Goal: Download file/media

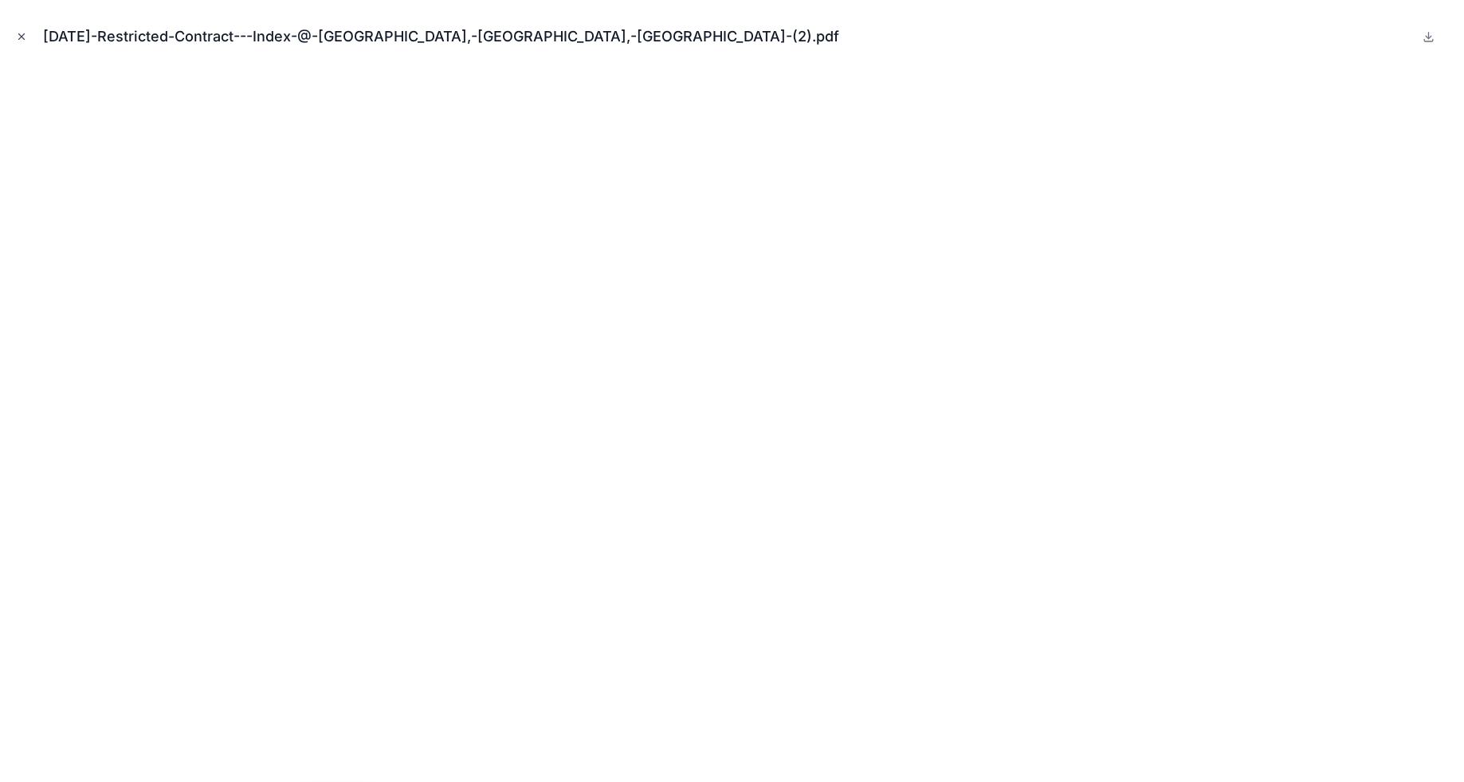
click at [22, 33] on icon "Close modal" at bounding box center [21, 36] width 11 height 11
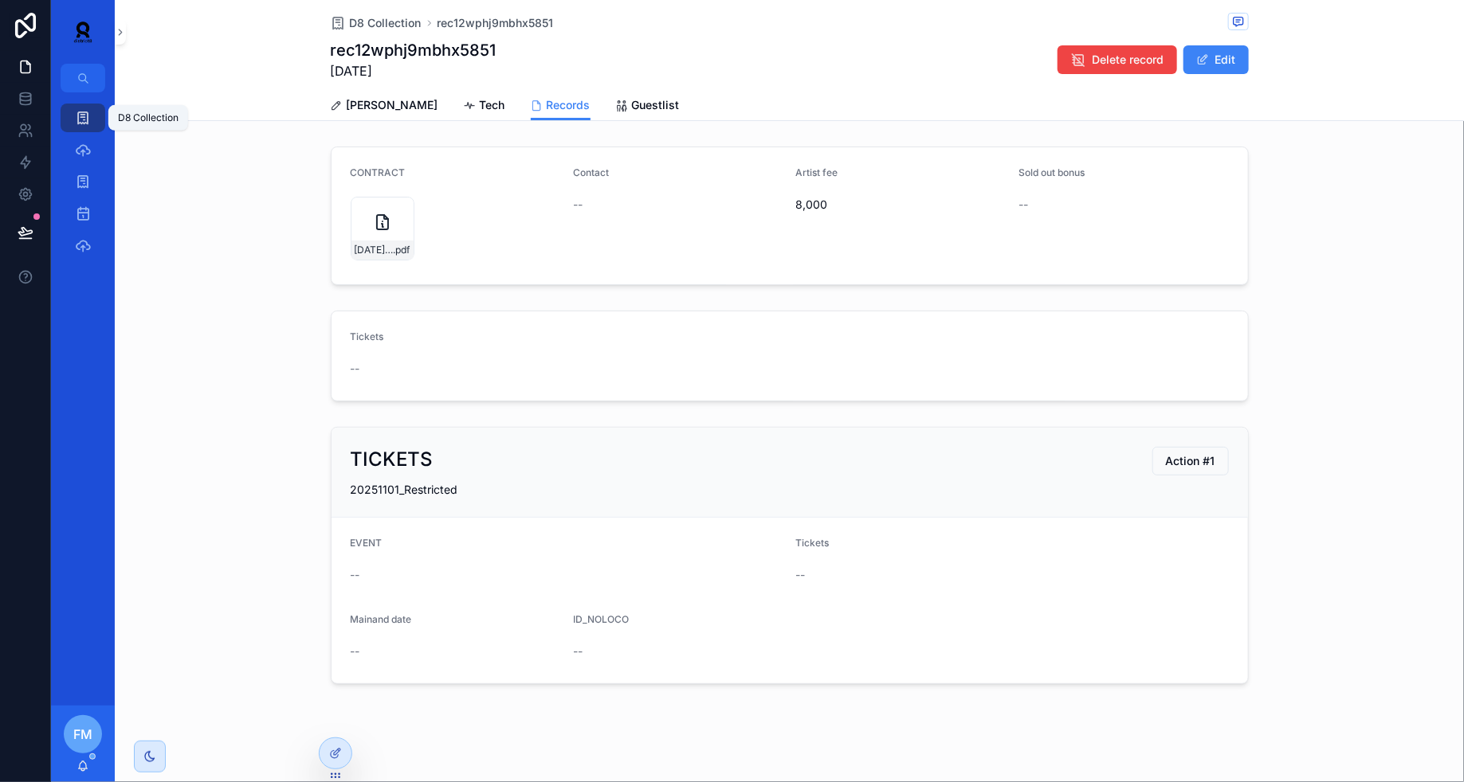
click at [78, 116] on icon "scrollable content" at bounding box center [83, 118] width 16 height 16
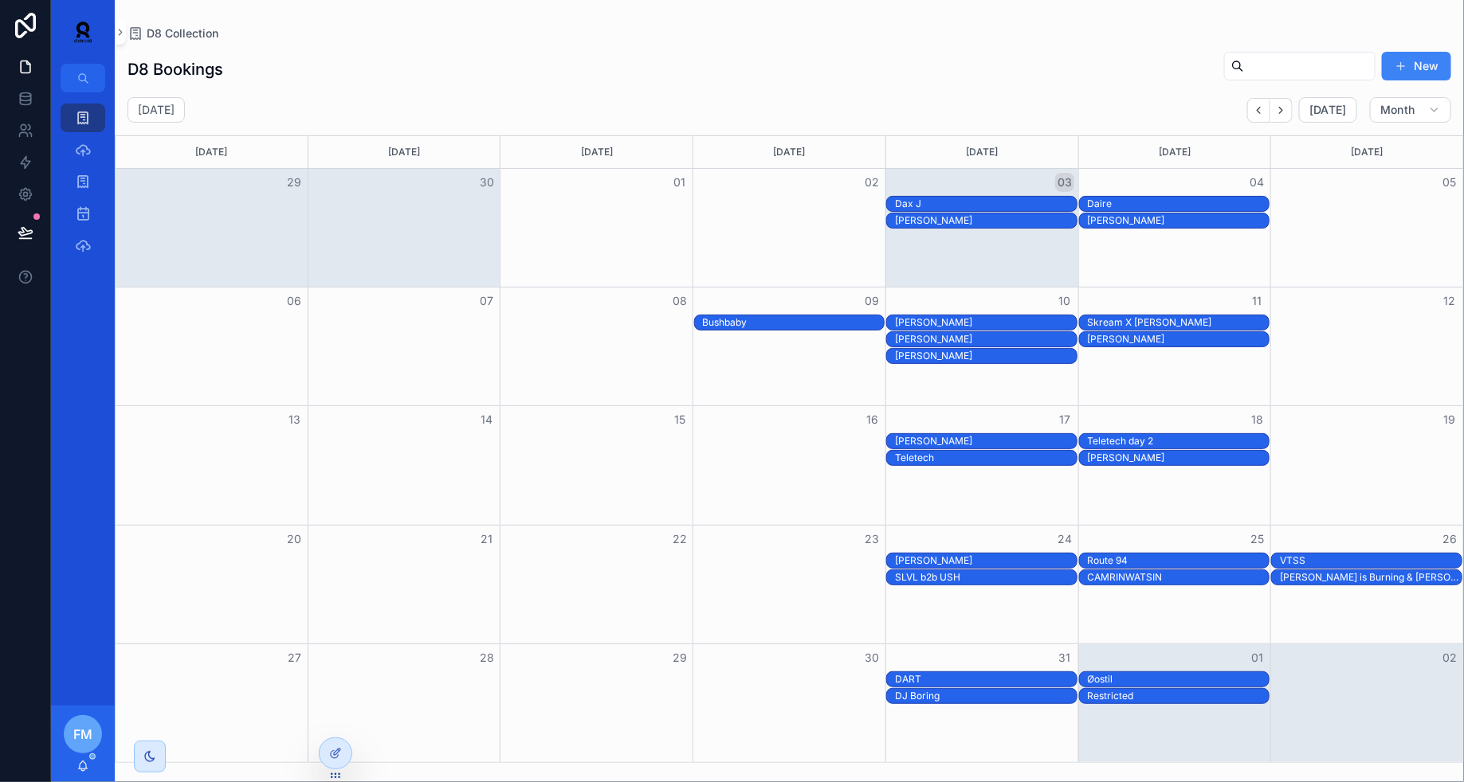
click at [1030, 223] on div "[PERSON_NAME]" at bounding box center [986, 220] width 182 height 13
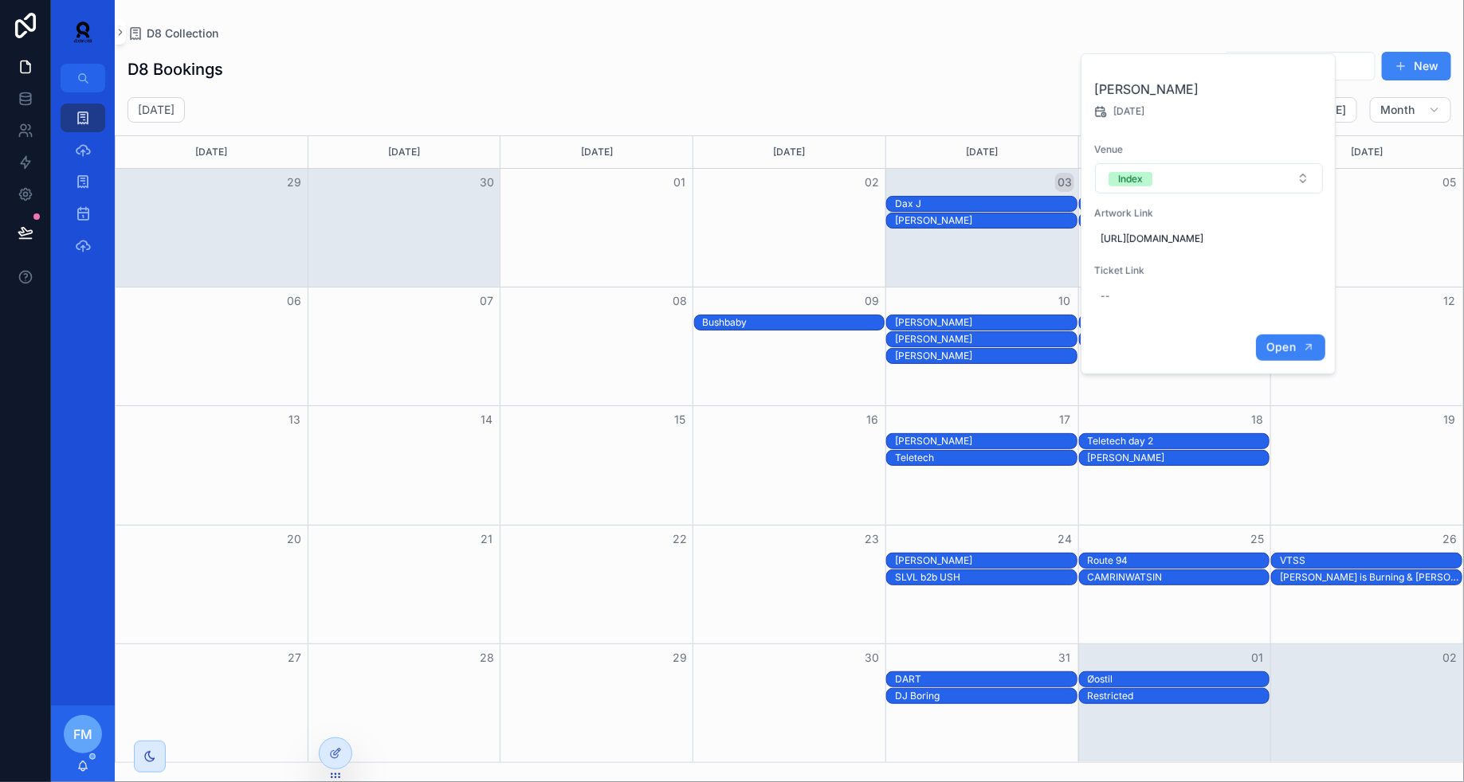
click at [1298, 355] on button "Open" at bounding box center [1290, 348] width 69 height 26
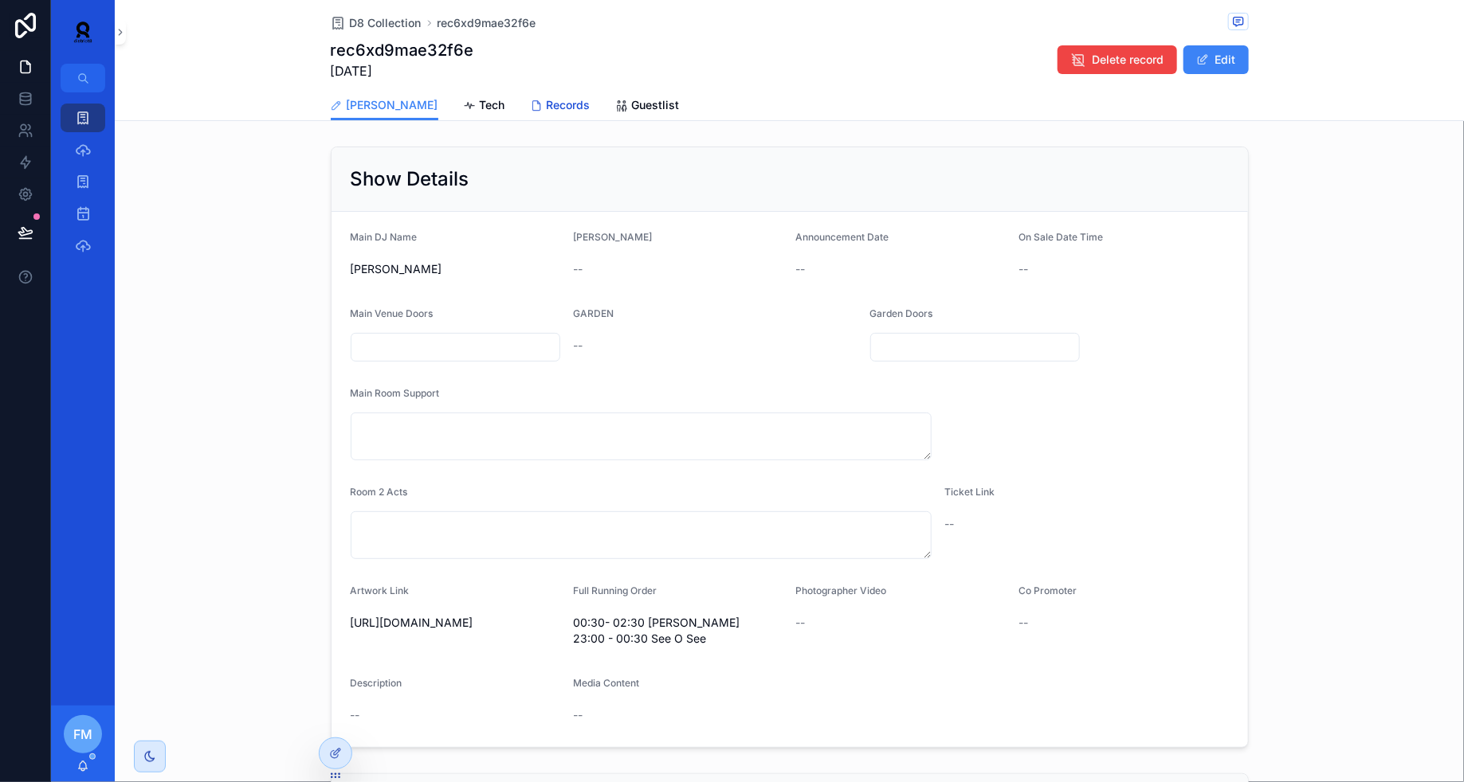
click at [547, 100] on span "Records" at bounding box center [569, 105] width 44 height 16
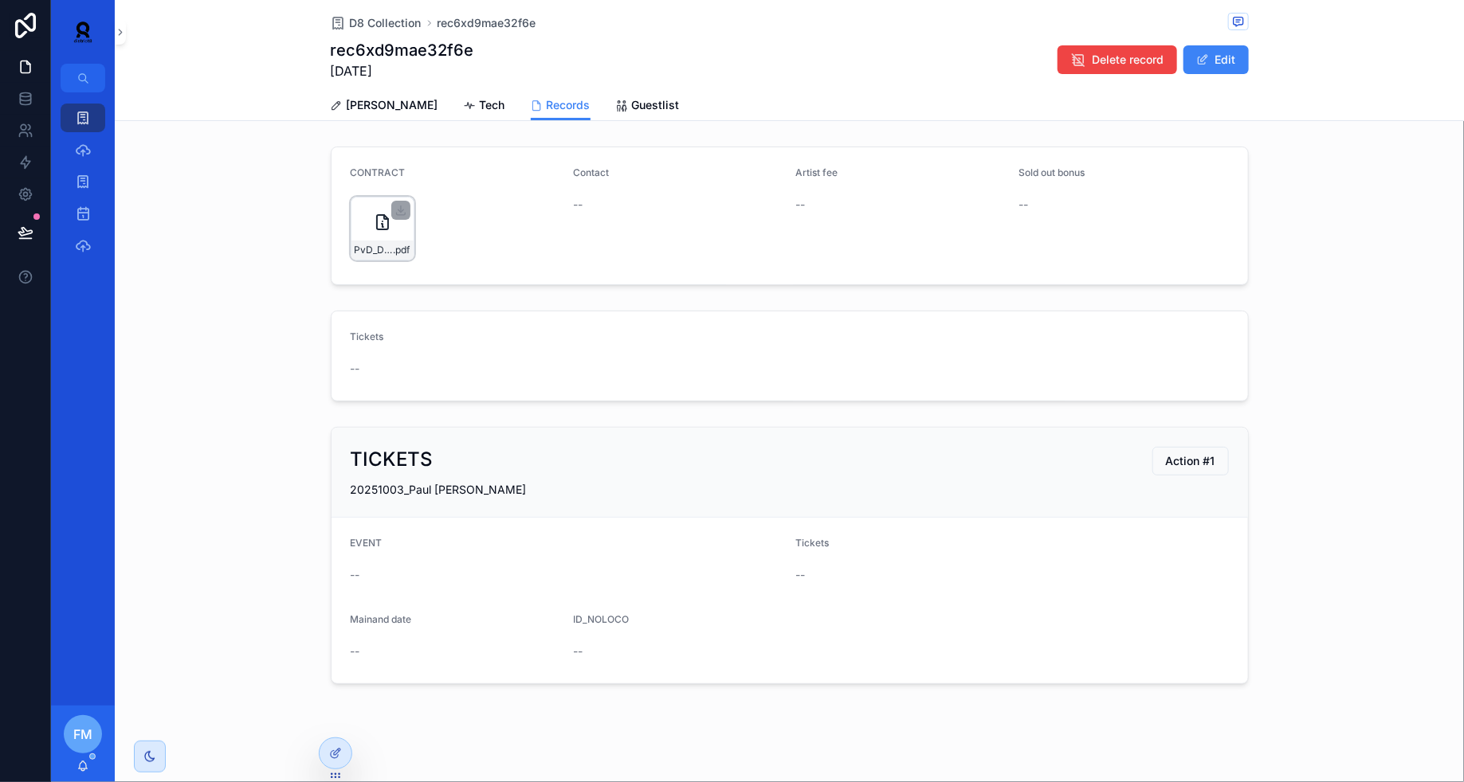
click at [365, 214] on div "PvD_Dublin_0310-(1) .pdf" at bounding box center [383, 229] width 64 height 64
